Goal: Task Accomplishment & Management: Complete application form

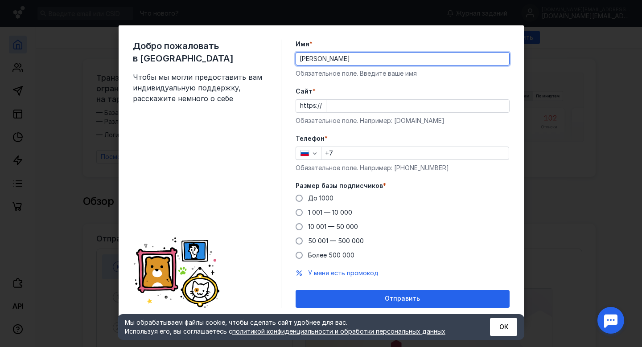
type input "[PERSON_NAME]"
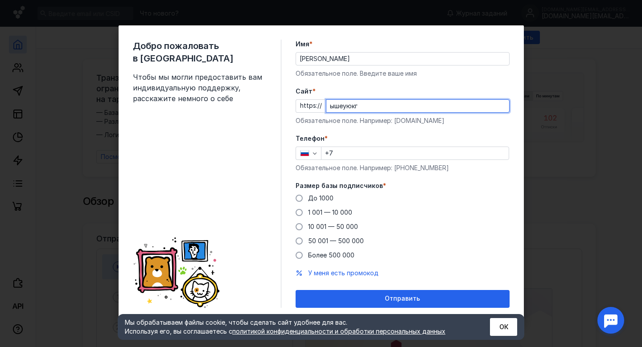
click at [338, 101] on input "ышеуюкг" at bounding box center [417, 106] width 183 height 12
type input "[DOMAIN_NAME]"
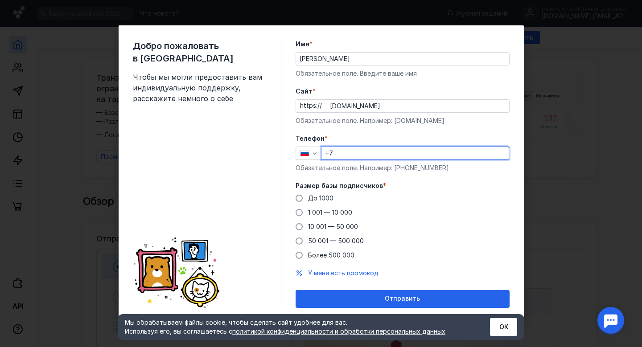
click at [345, 153] on input "+7" at bounding box center [414, 153] width 187 height 12
type input "[PHONE_NUMBER]"
click at [329, 193] on div "Размер базы подписчиков * До [DATE] 1 001 — 10 000 10 001 — 50 000 50 001 — 500…" at bounding box center [403, 220] width 214 height 78
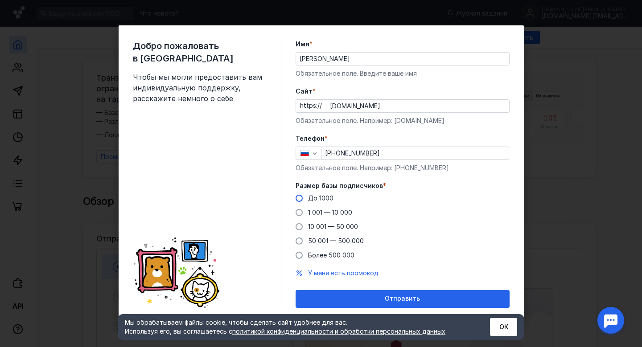
click at [322, 196] on span "До 1000" at bounding box center [320, 198] width 25 height 8
click at [0, 0] on input "До 1000" at bounding box center [0, 0] width 0 height 0
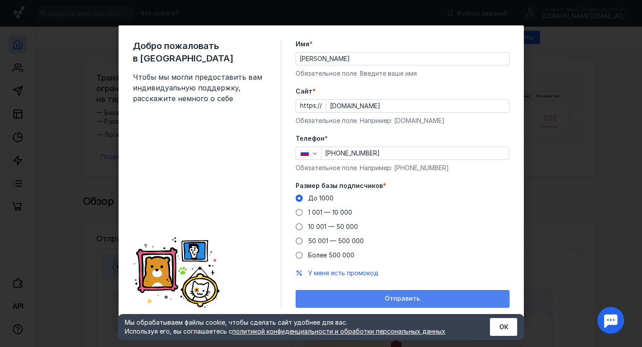
click at [406, 292] on div "Отправить" at bounding box center [403, 299] width 214 height 18
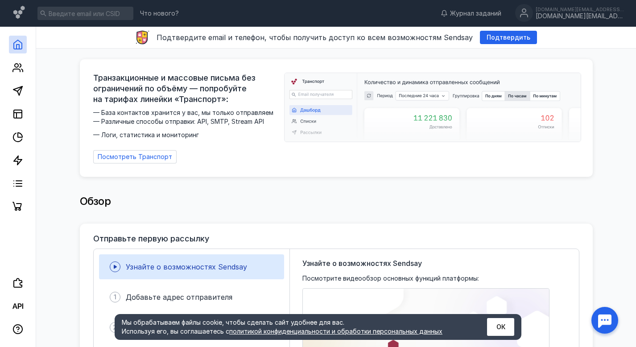
click at [8, 44] on div at bounding box center [18, 121] width 36 height 189
click at [24, 45] on link at bounding box center [18, 45] width 18 height 18
click at [21, 15] on icon at bounding box center [19, 13] width 13 height 15
click at [22, 47] on icon at bounding box center [18, 44] width 8 height 9
click at [19, 72] on icon at bounding box center [17, 67] width 11 height 11
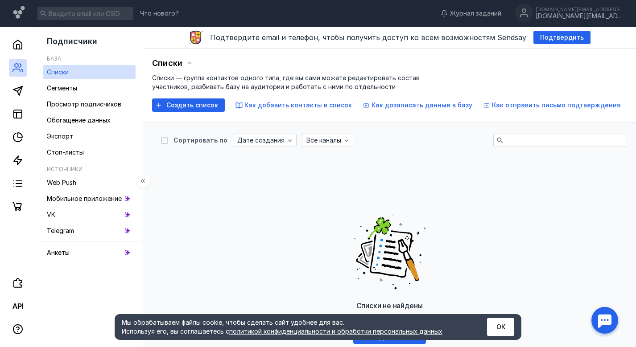
click at [75, 171] on h5 "Источники" at bounding box center [65, 169] width 36 height 7
click at [75, 183] on span "Web Push" at bounding box center [61, 183] width 29 height 8
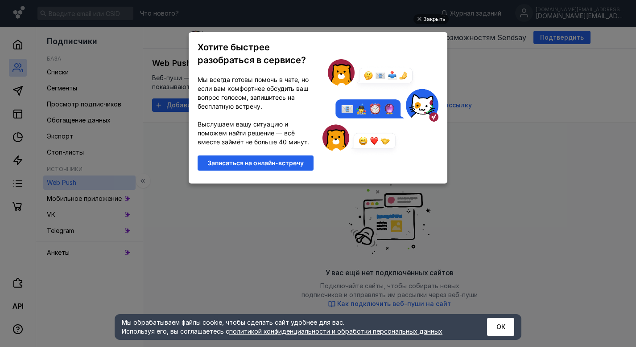
click at [255, 219] on div "Закрыть Хотите быстрее разобраться в сервисе? Мы всегда готовы помочь в чате, н…" at bounding box center [318, 163] width 268 height 325
click at [430, 19] on div "Закрыть" at bounding box center [434, 19] width 22 height 10
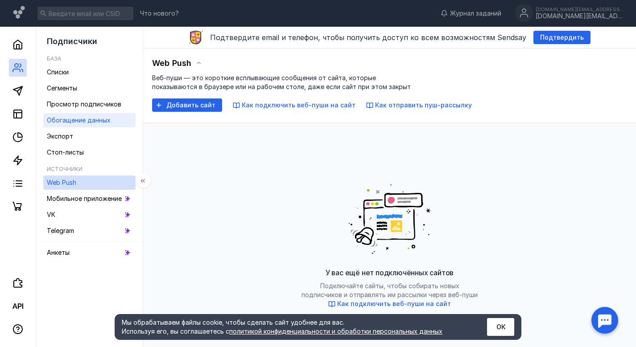
click at [82, 118] on span "Обогащение данных" at bounding box center [79, 120] width 64 height 8
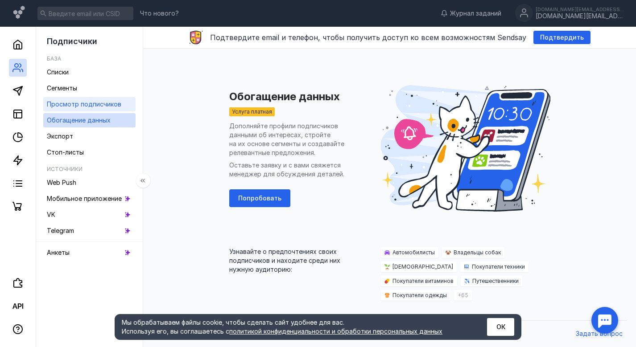
click at [115, 102] on span "Просмотр подписчиков" at bounding box center [84, 104] width 74 height 8
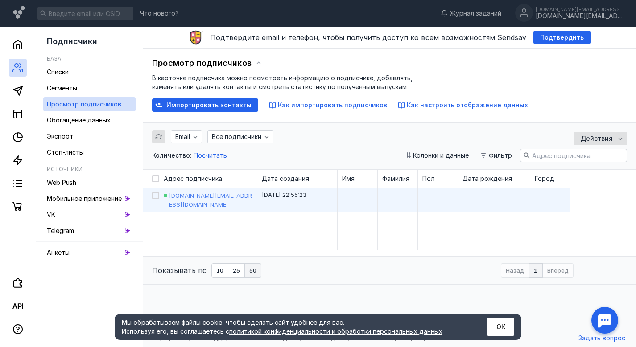
click at [196, 199] on span "[DOMAIN_NAME][EMAIL_ADDRESS][DOMAIN_NAME]" at bounding box center [210, 200] width 83 height 16
